Goal: Check status: Check status

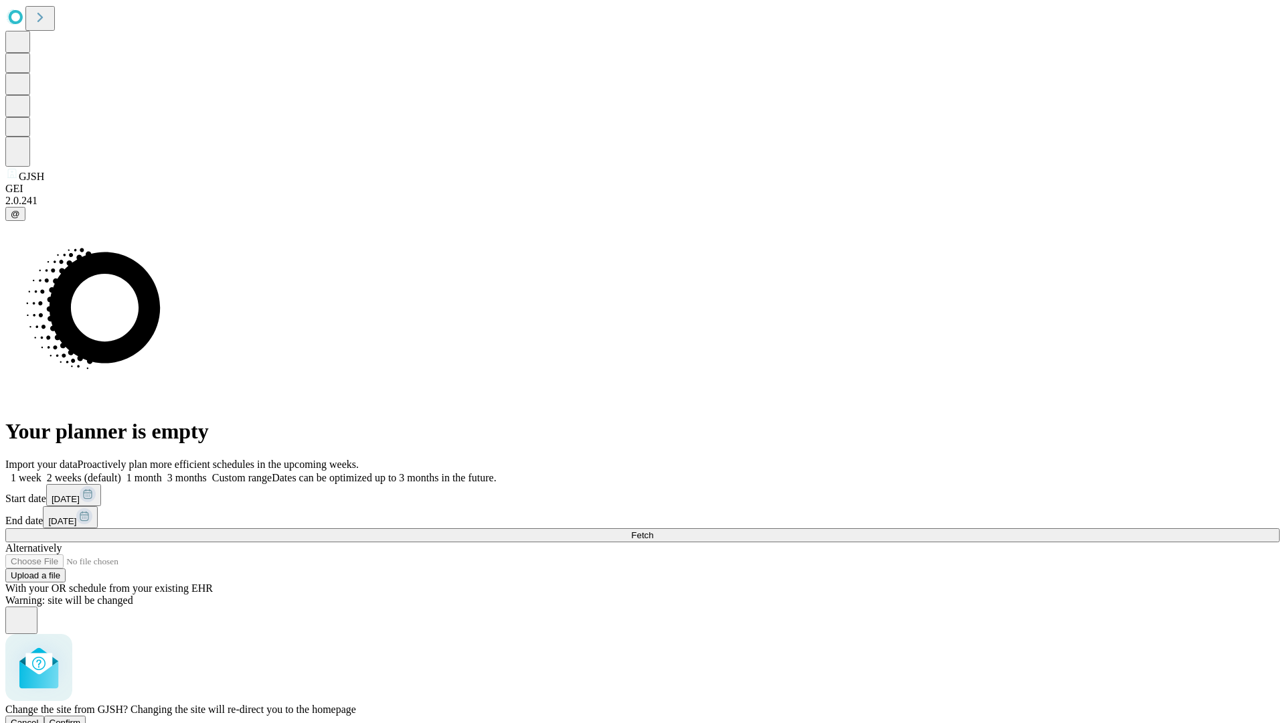
click at [81, 718] on span "Confirm" at bounding box center [65, 723] width 31 height 10
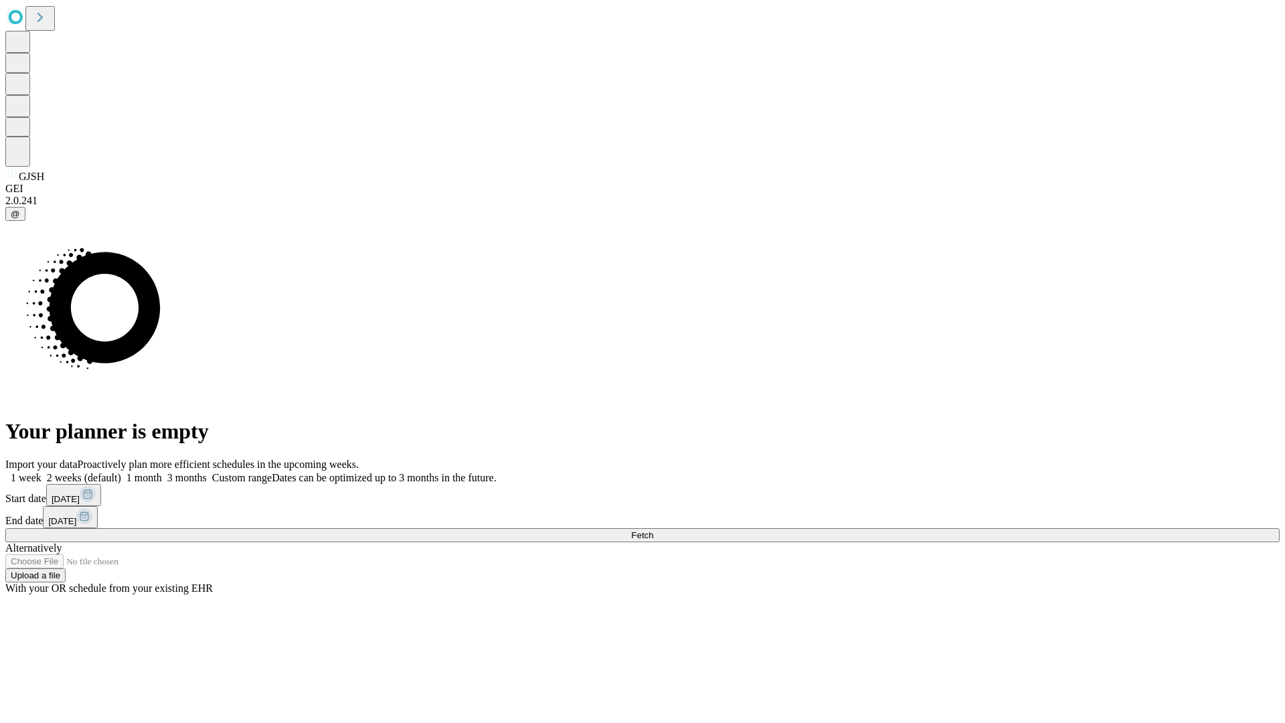
click at [42, 472] on label "1 week" at bounding box center [23, 477] width 36 height 11
click at [653, 530] on span "Fetch" at bounding box center [642, 535] width 22 height 10
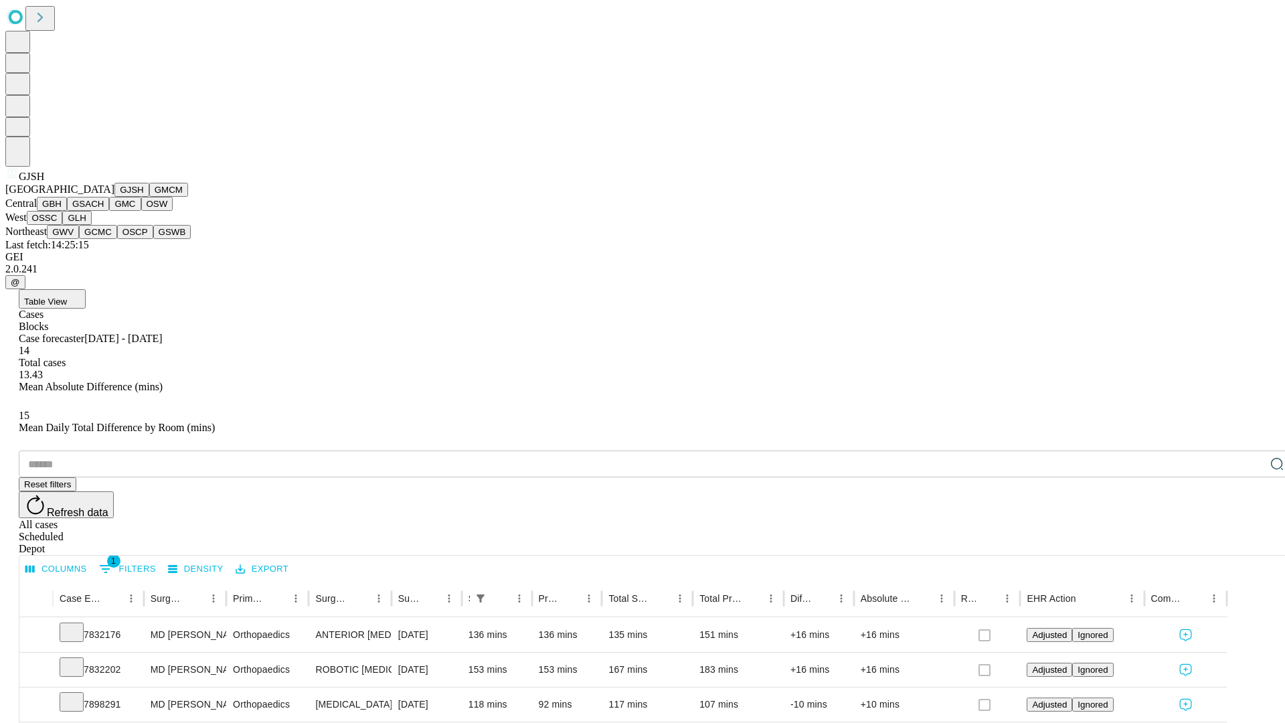
click at [149, 197] on button "GMCM" at bounding box center [168, 190] width 39 height 14
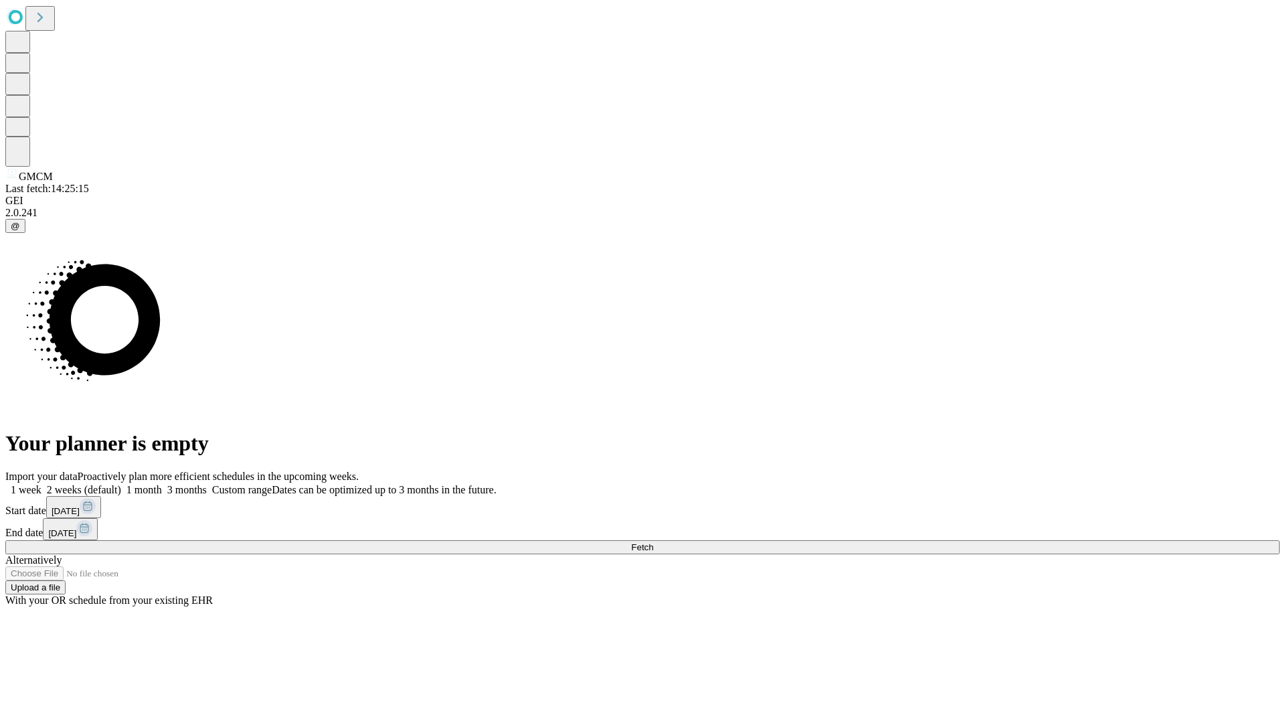
click at [42, 484] on label "1 week" at bounding box center [23, 489] width 36 height 11
click at [653, 542] on span "Fetch" at bounding box center [642, 547] width 22 height 10
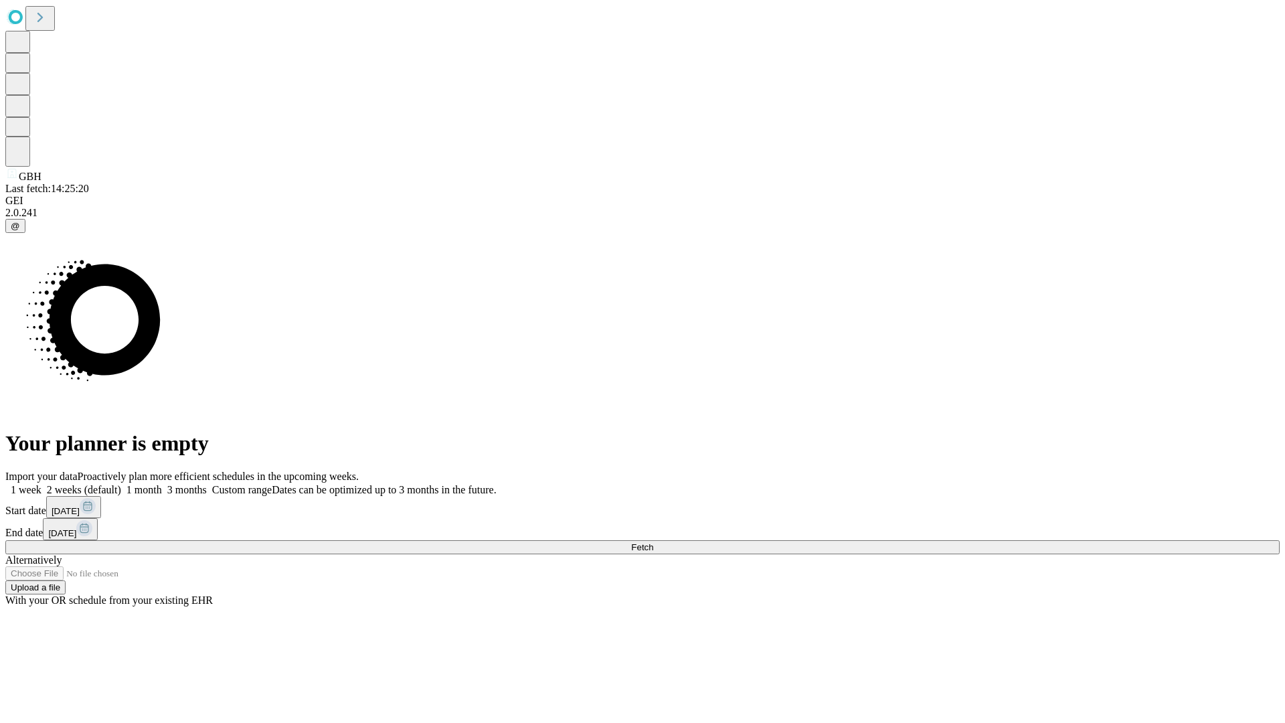
click at [42, 484] on label "1 week" at bounding box center [23, 489] width 36 height 11
click at [653, 542] on span "Fetch" at bounding box center [642, 547] width 22 height 10
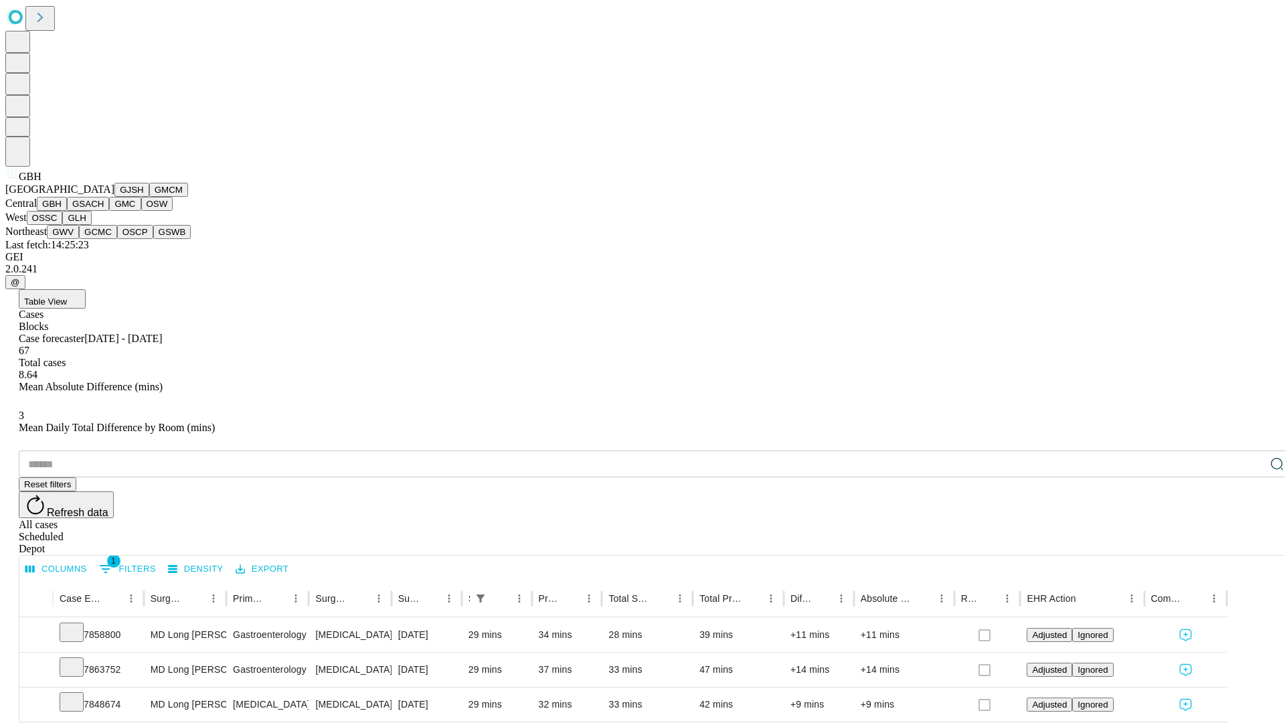
click at [104, 211] on button "GSACH" at bounding box center [88, 204] width 42 height 14
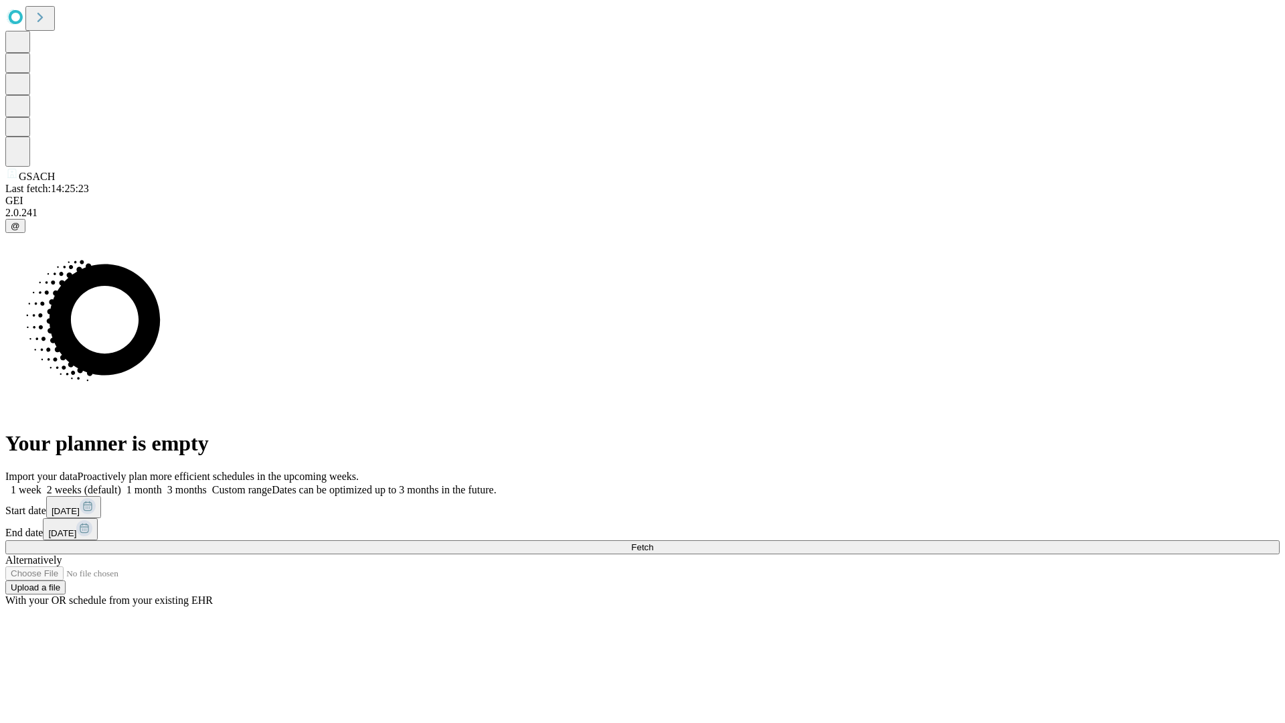
click at [653, 542] on span "Fetch" at bounding box center [642, 547] width 22 height 10
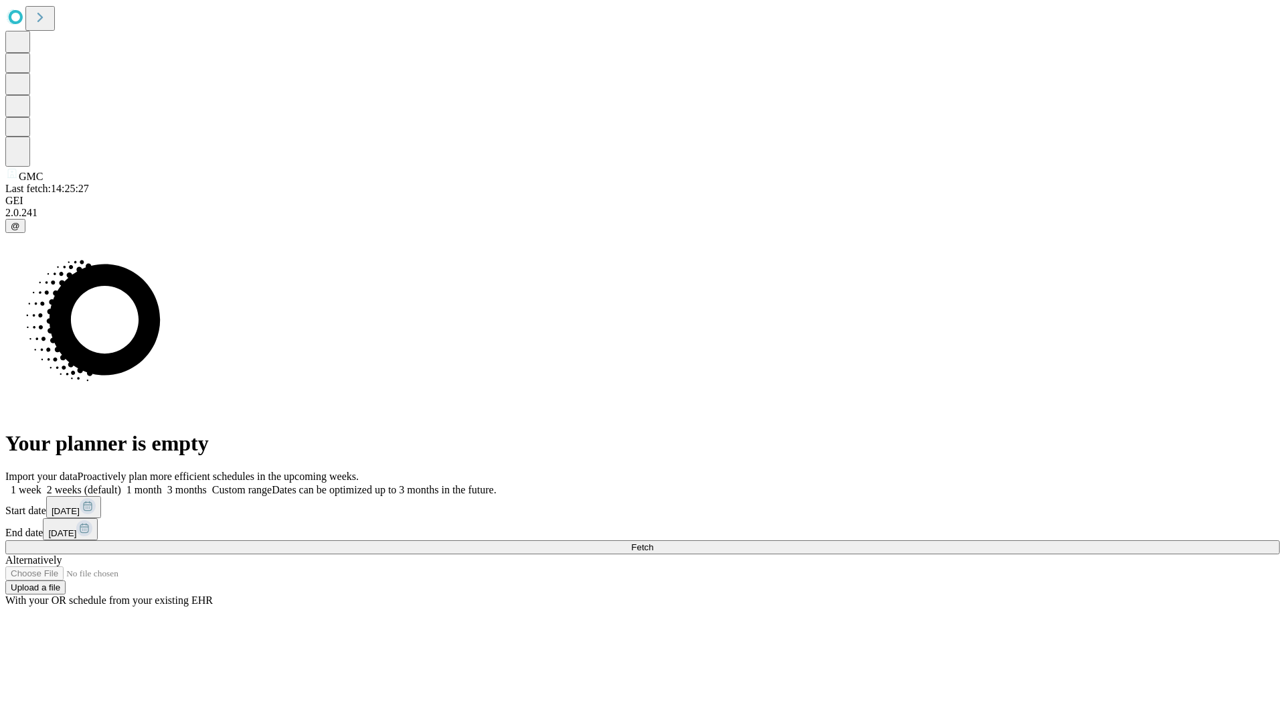
click at [42, 484] on label "1 week" at bounding box center [23, 489] width 36 height 11
click at [653, 542] on span "Fetch" at bounding box center [642, 547] width 22 height 10
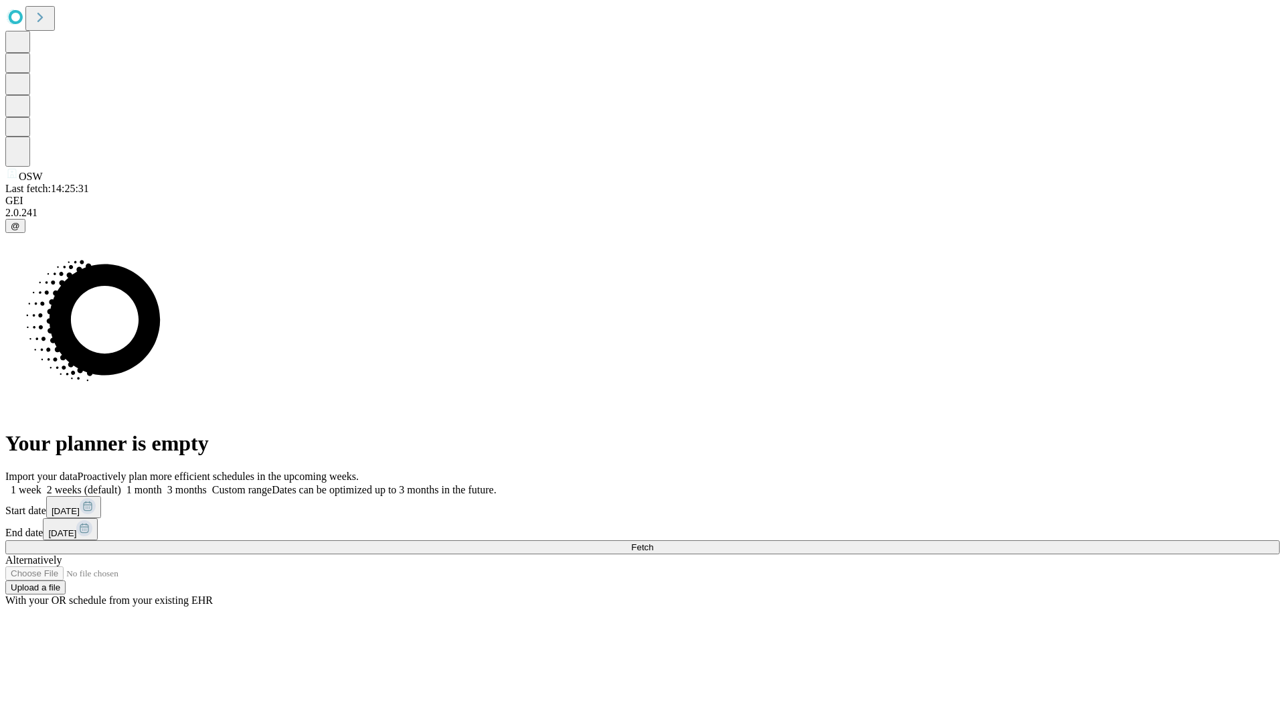
click at [42, 484] on label "1 week" at bounding box center [23, 489] width 36 height 11
click at [653, 542] on span "Fetch" at bounding box center [642, 547] width 22 height 10
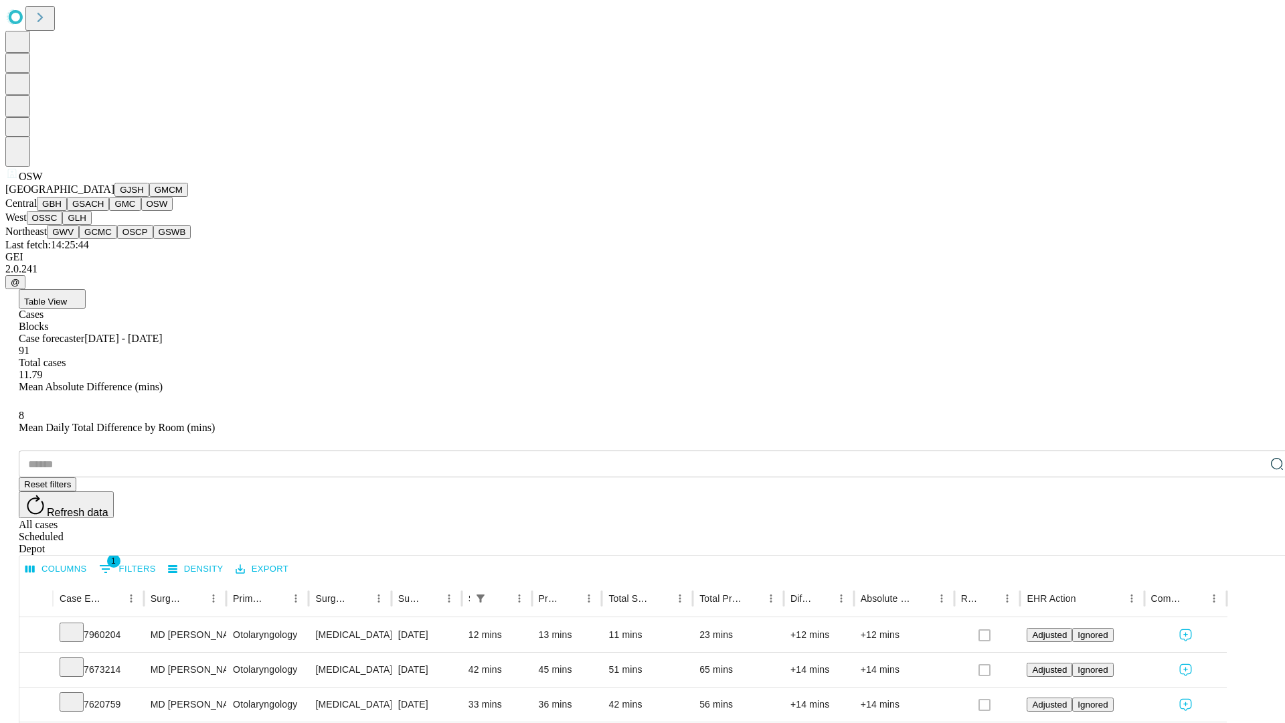
click at [63, 225] on button "OSSC" at bounding box center [45, 218] width 36 height 14
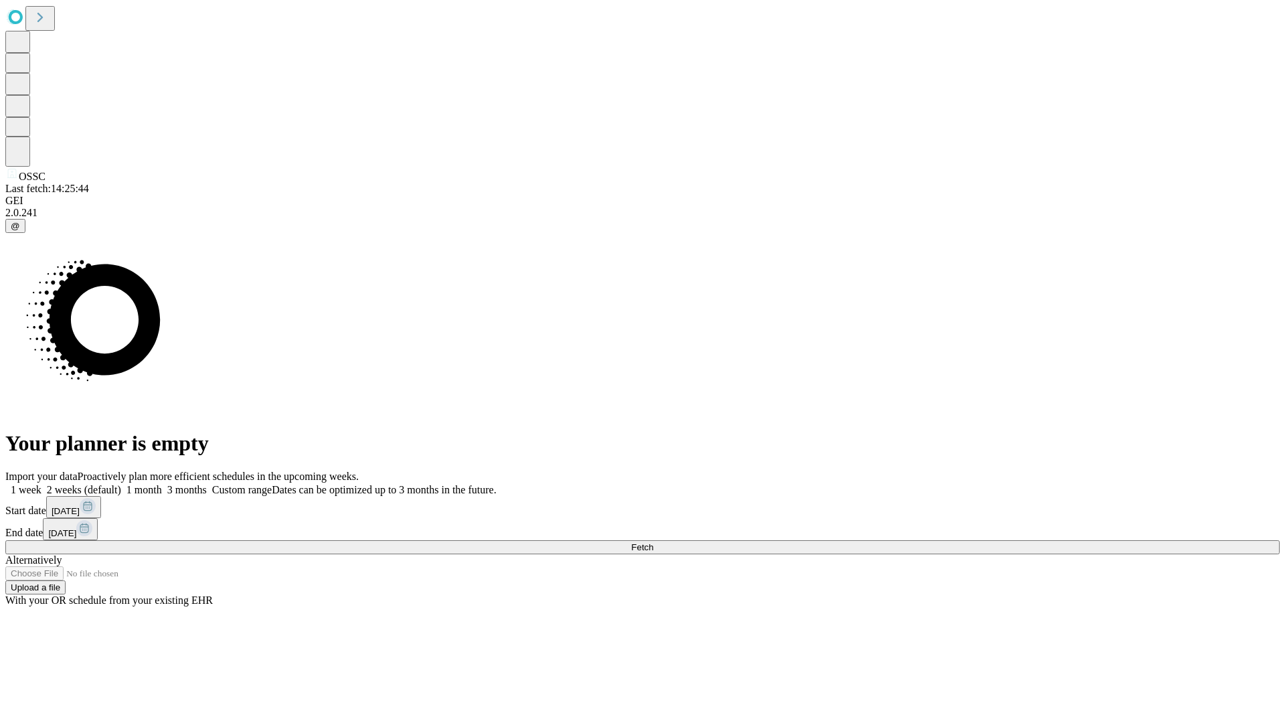
click at [42, 484] on label "1 week" at bounding box center [23, 489] width 36 height 11
click at [653, 542] on span "Fetch" at bounding box center [642, 547] width 22 height 10
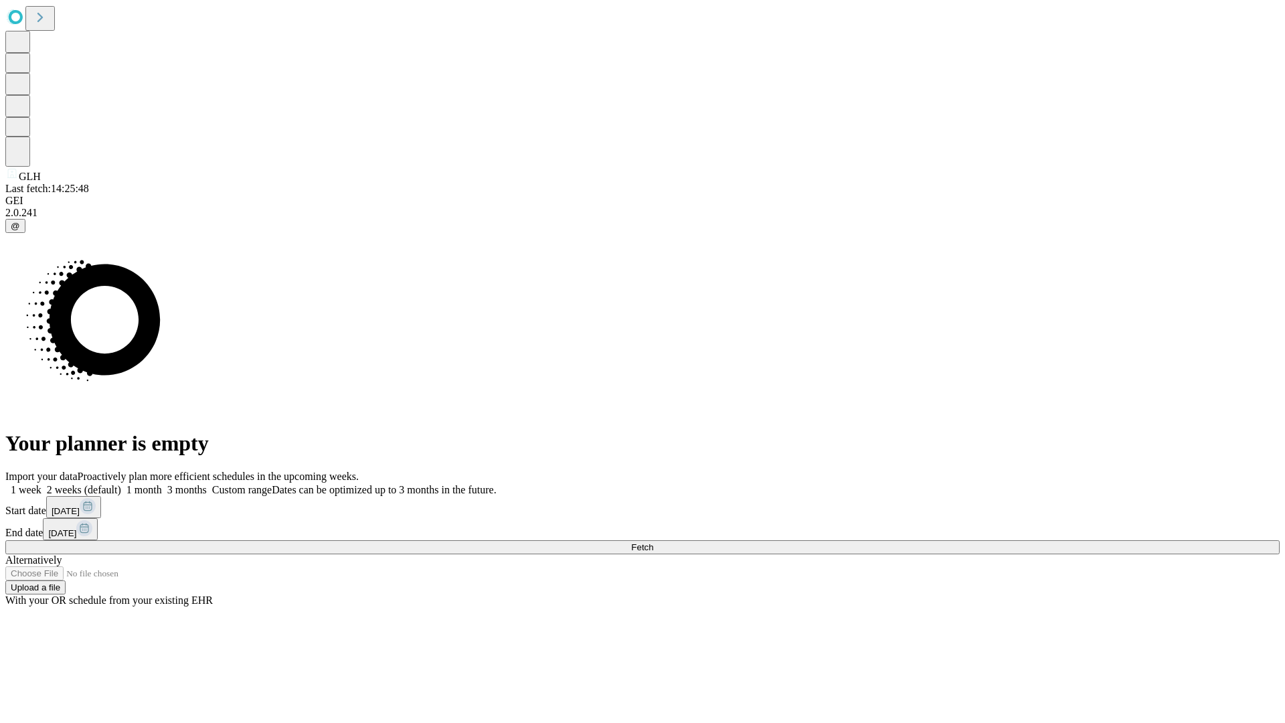
click at [42, 484] on label "1 week" at bounding box center [23, 489] width 36 height 11
click at [653, 542] on span "Fetch" at bounding box center [642, 547] width 22 height 10
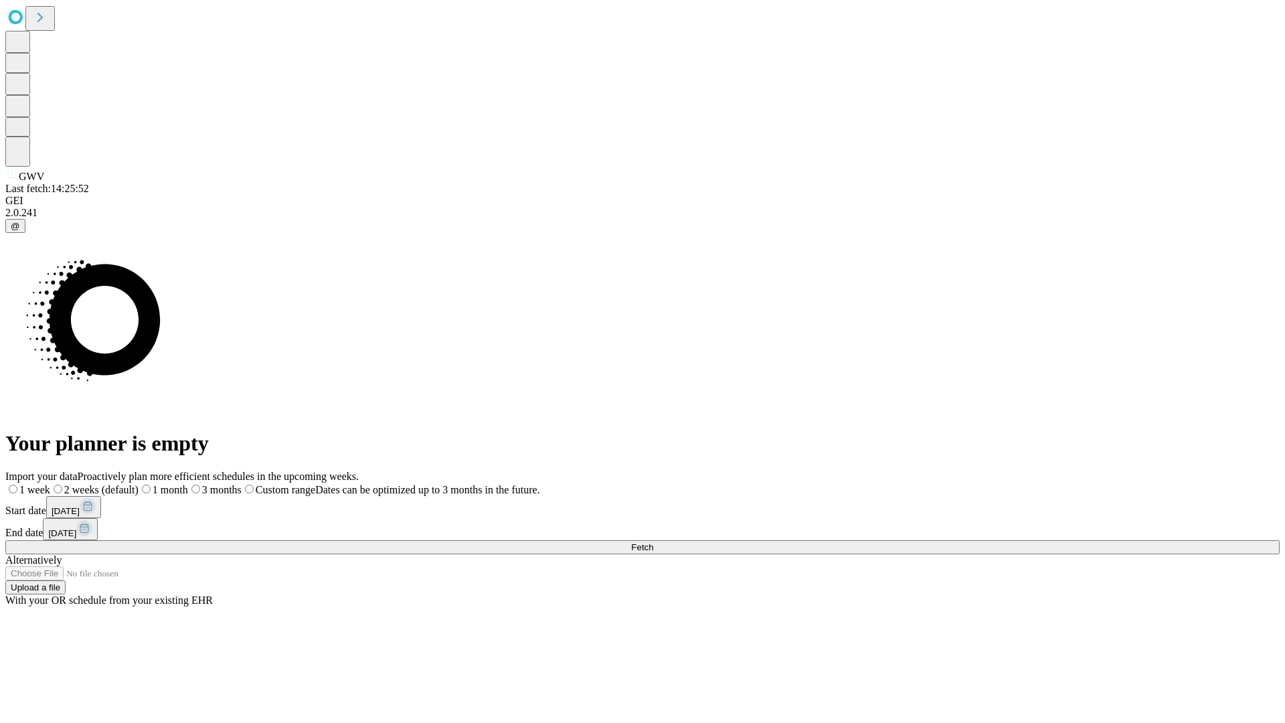
click at [50, 484] on label "1 week" at bounding box center [27, 489] width 45 height 11
click at [653, 542] on span "Fetch" at bounding box center [642, 547] width 22 height 10
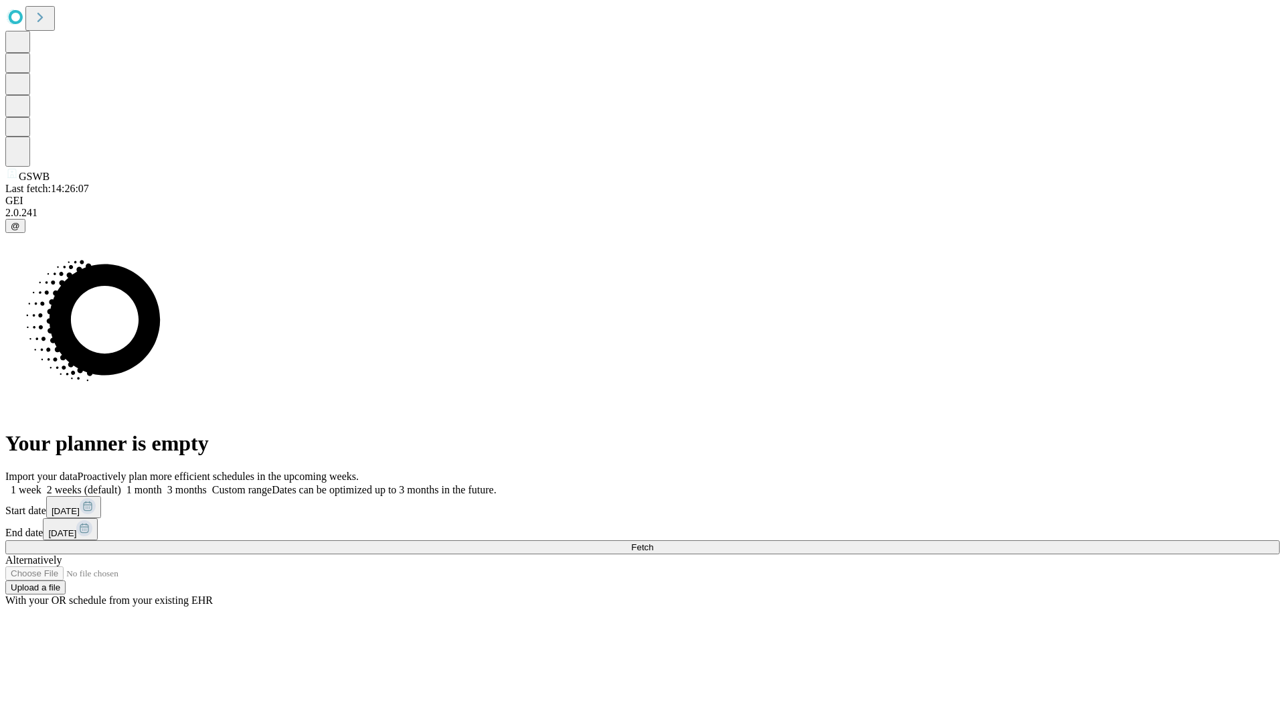
click at [42, 484] on label "1 week" at bounding box center [23, 489] width 36 height 11
click at [653, 542] on span "Fetch" at bounding box center [642, 547] width 22 height 10
